Goal: Information Seeking & Learning: Learn about a topic

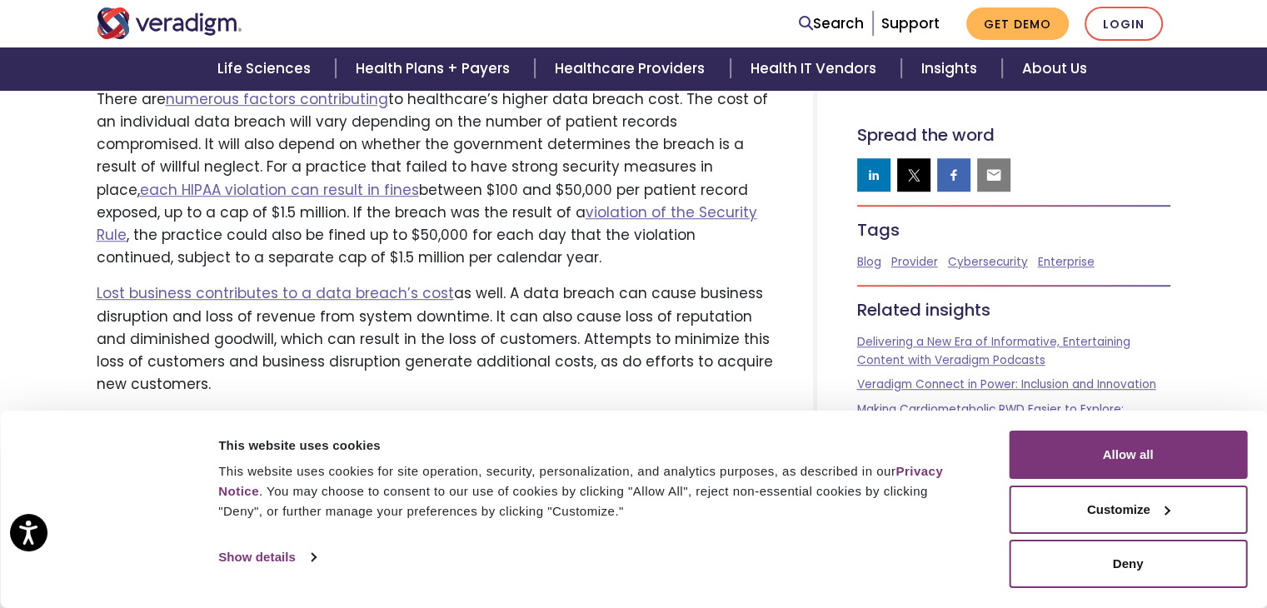
scroll to position [1666, 0]
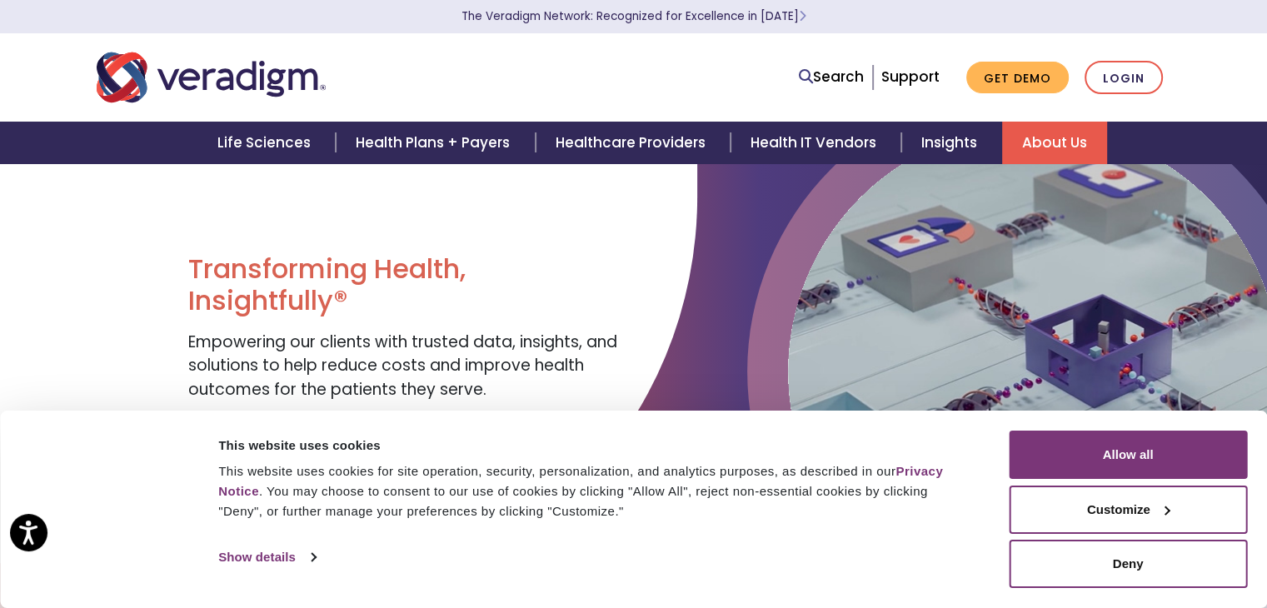
click at [1020, 140] on link "About Us" at bounding box center [1054, 143] width 105 height 42
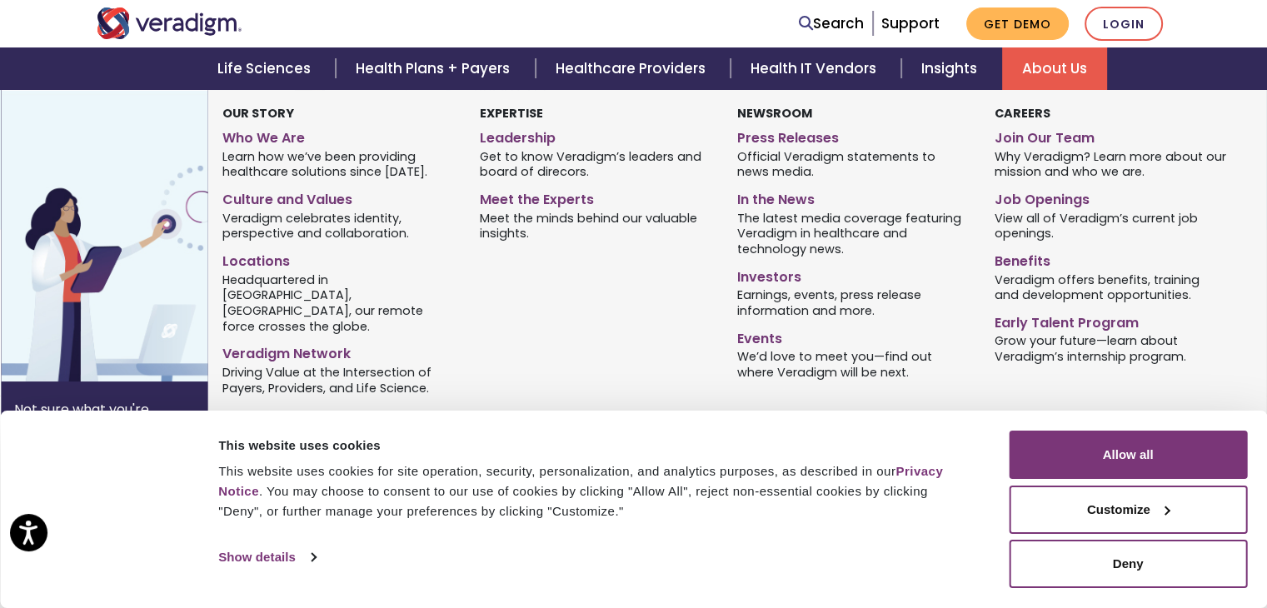
scroll to position [167, 0]
click at [243, 132] on link "Who We Are" at bounding box center [338, 135] width 232 height 24
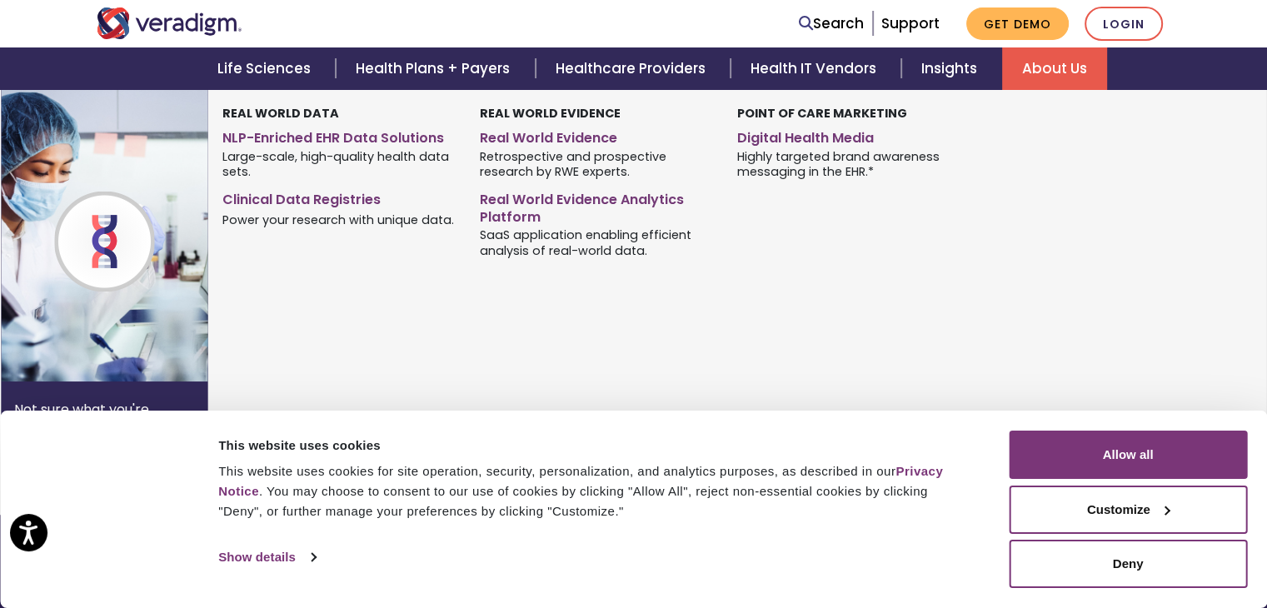
scroll to position [1333, 0]
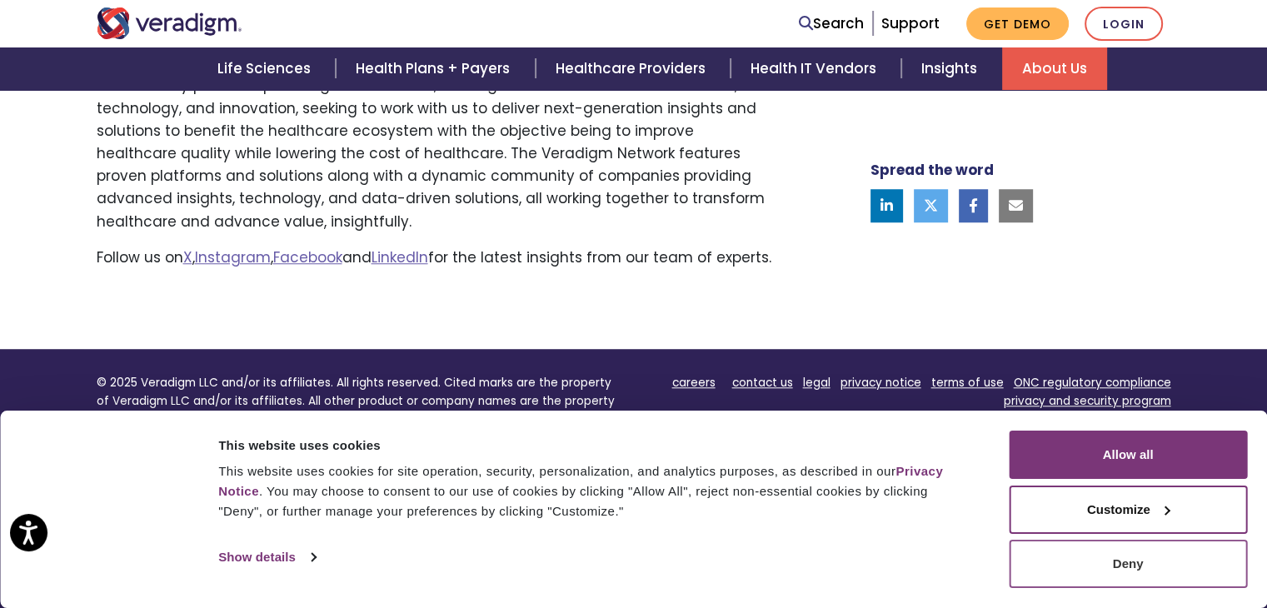
click at [1146, 563] on button "Deny" at bounding box center [1128, 564] width 238 height 48
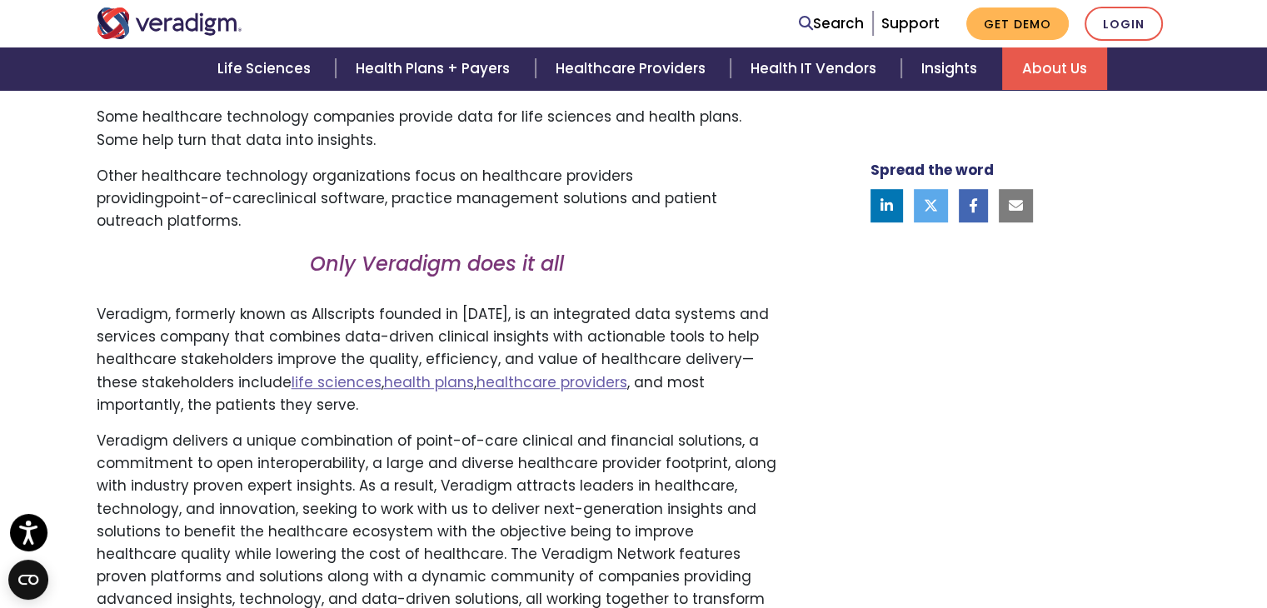
scroll to position [954, 0]
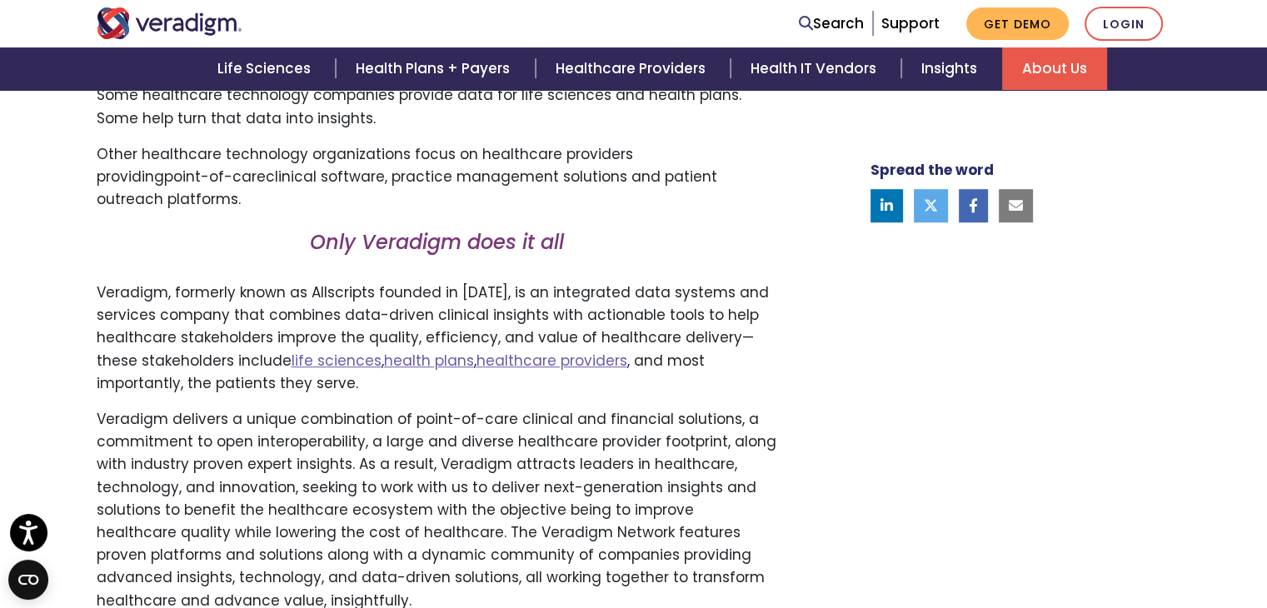
click at [1110, 174] on p "Spread the word" at bounding box center [1014, 170] width 287 height 22
